Goal: Find specific page/section: Find specific page/section

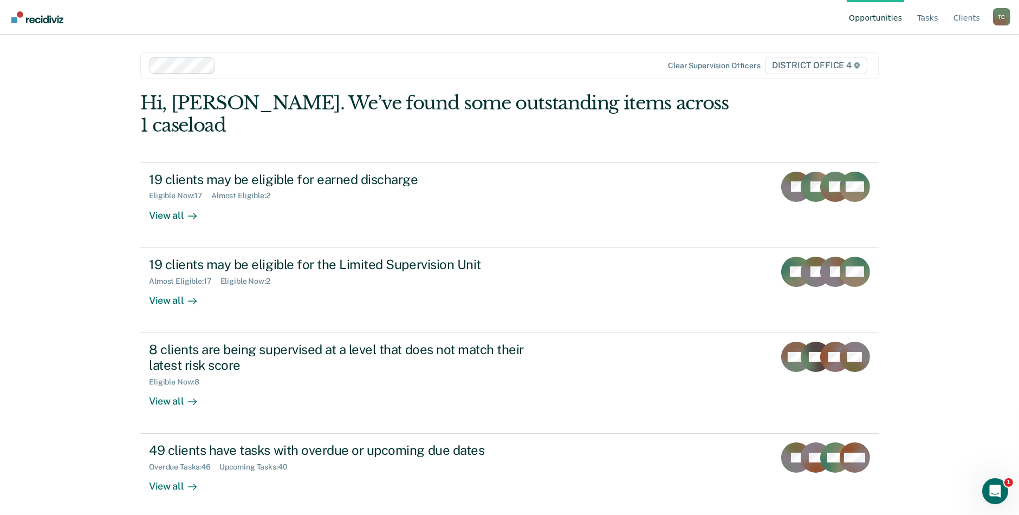
click at [377, 50] on main "Clear supervision officers DISTRICT OFFICE 4 Hi, Casey. We’ve found some outsta…" at bounding box center [509, 262] width 764 height 454
click at [928, 21] on link "Tasks" at bounding box center [927, 17] width 25 height 35
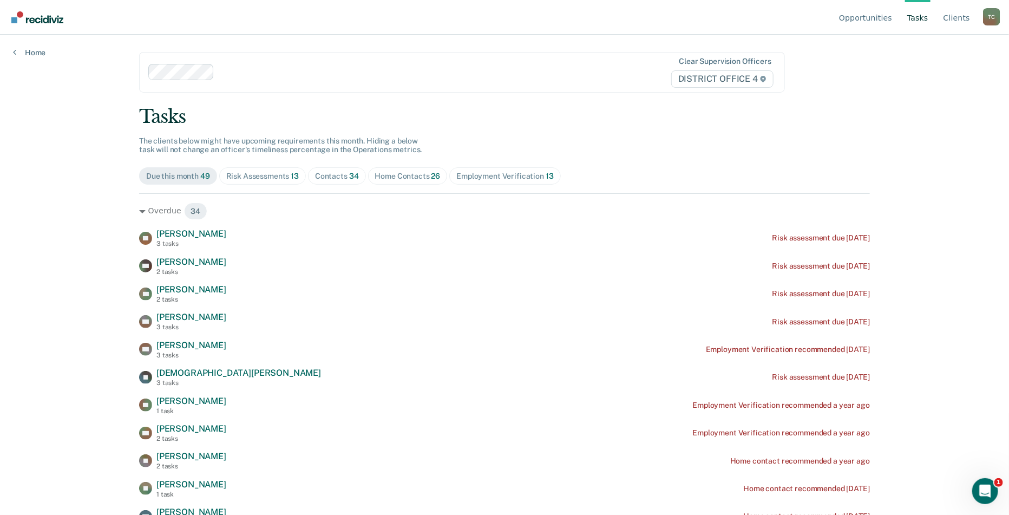
click at [384, 177] on div "Home Contacts 26" at bounding box center [408, 176] width 66 height 9
